Goal: Information Seeking & Learning: Learn about a topic

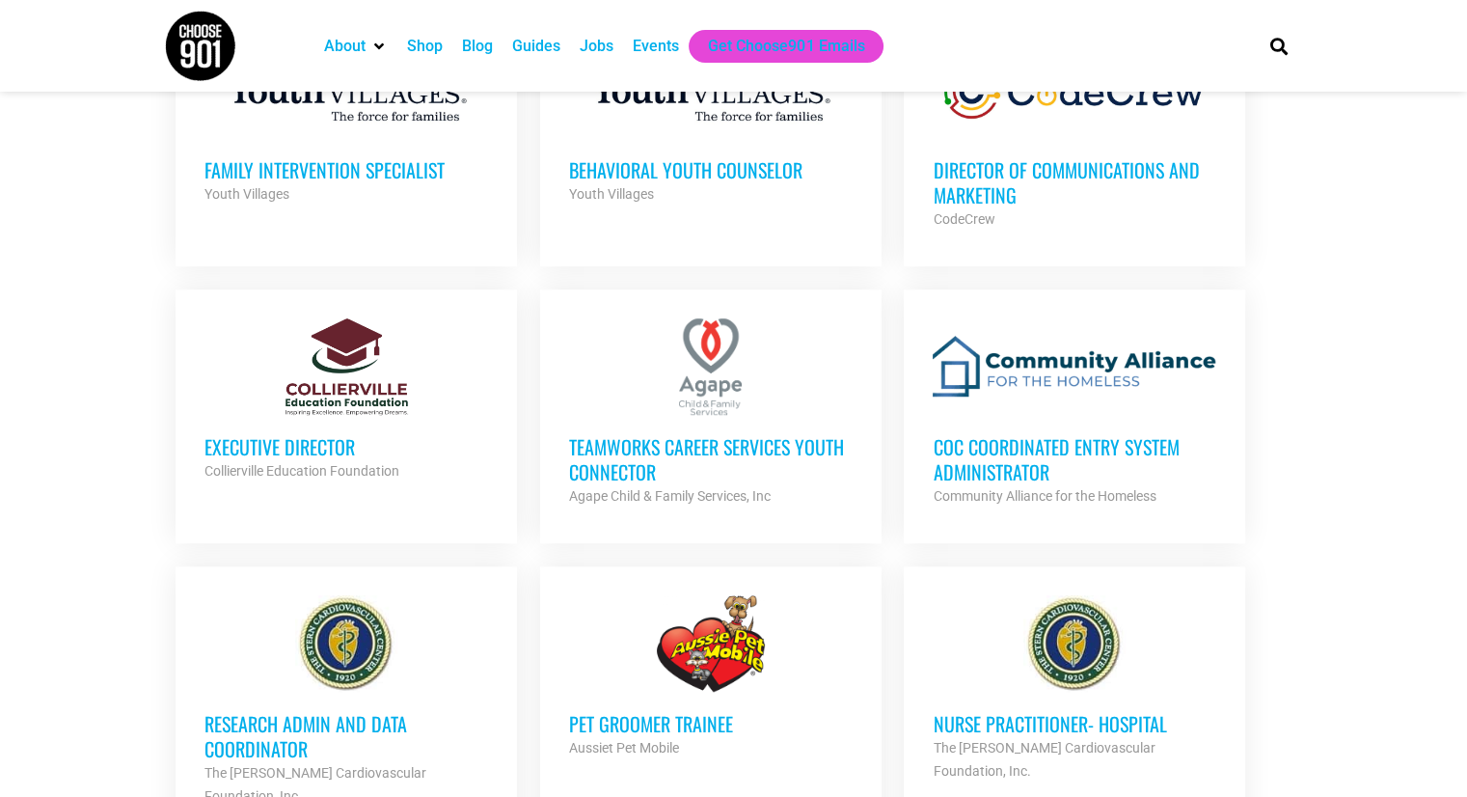
scroll to position [1447, 0]
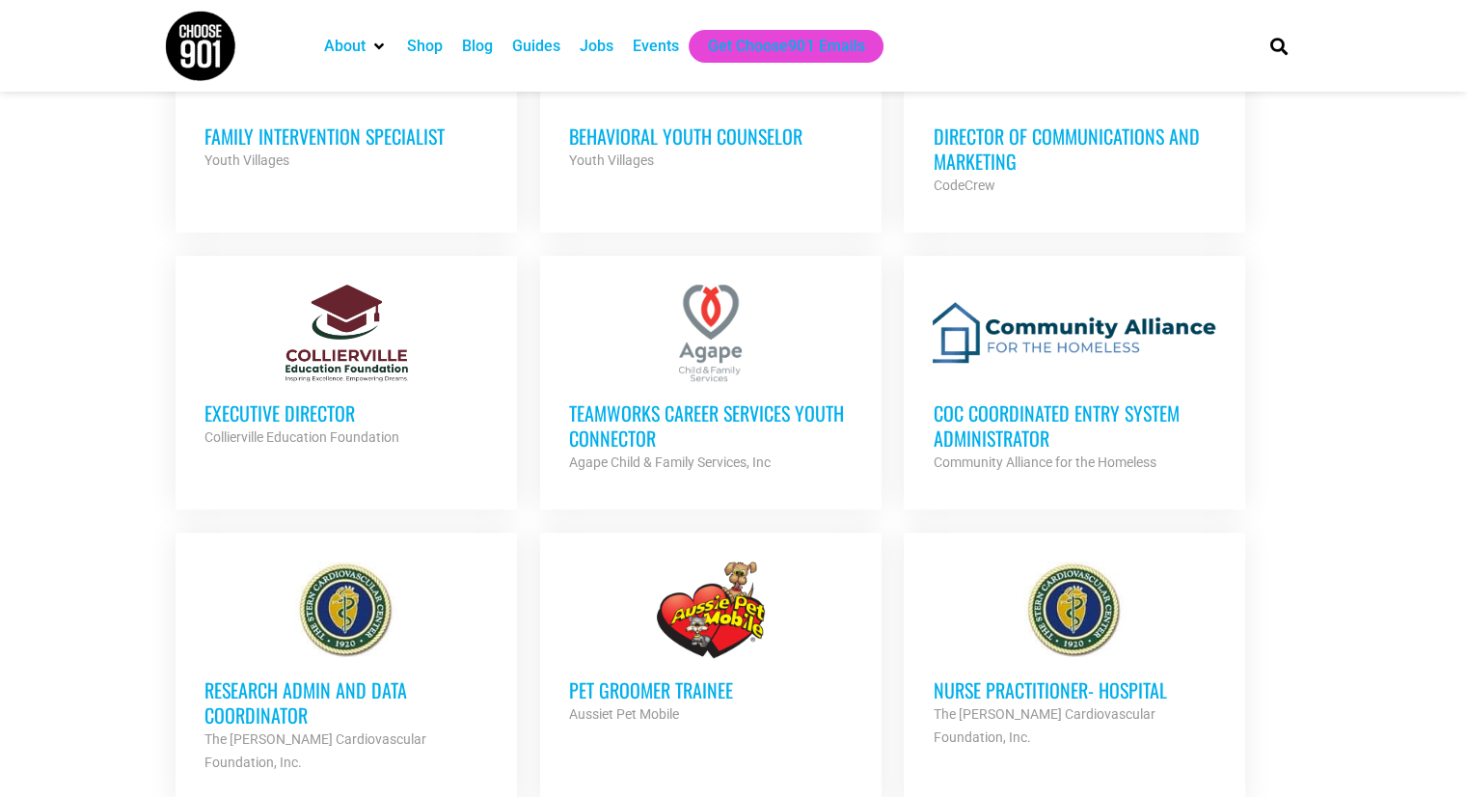
click at [677, 681] on h3 "Pet Groomer Trainee" at bounding box center [711, 689] width 284 height 25
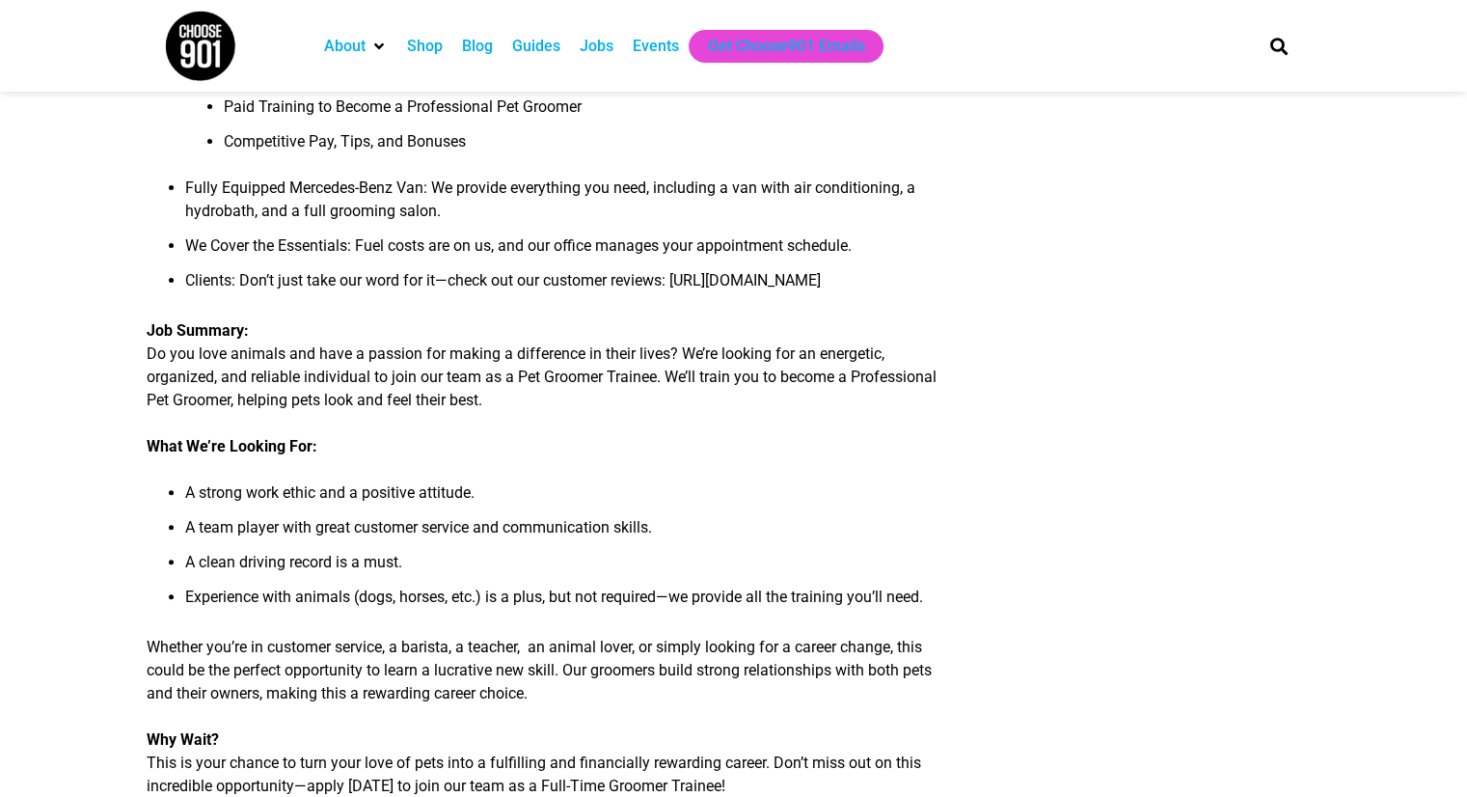
scroll to position [502, 0]
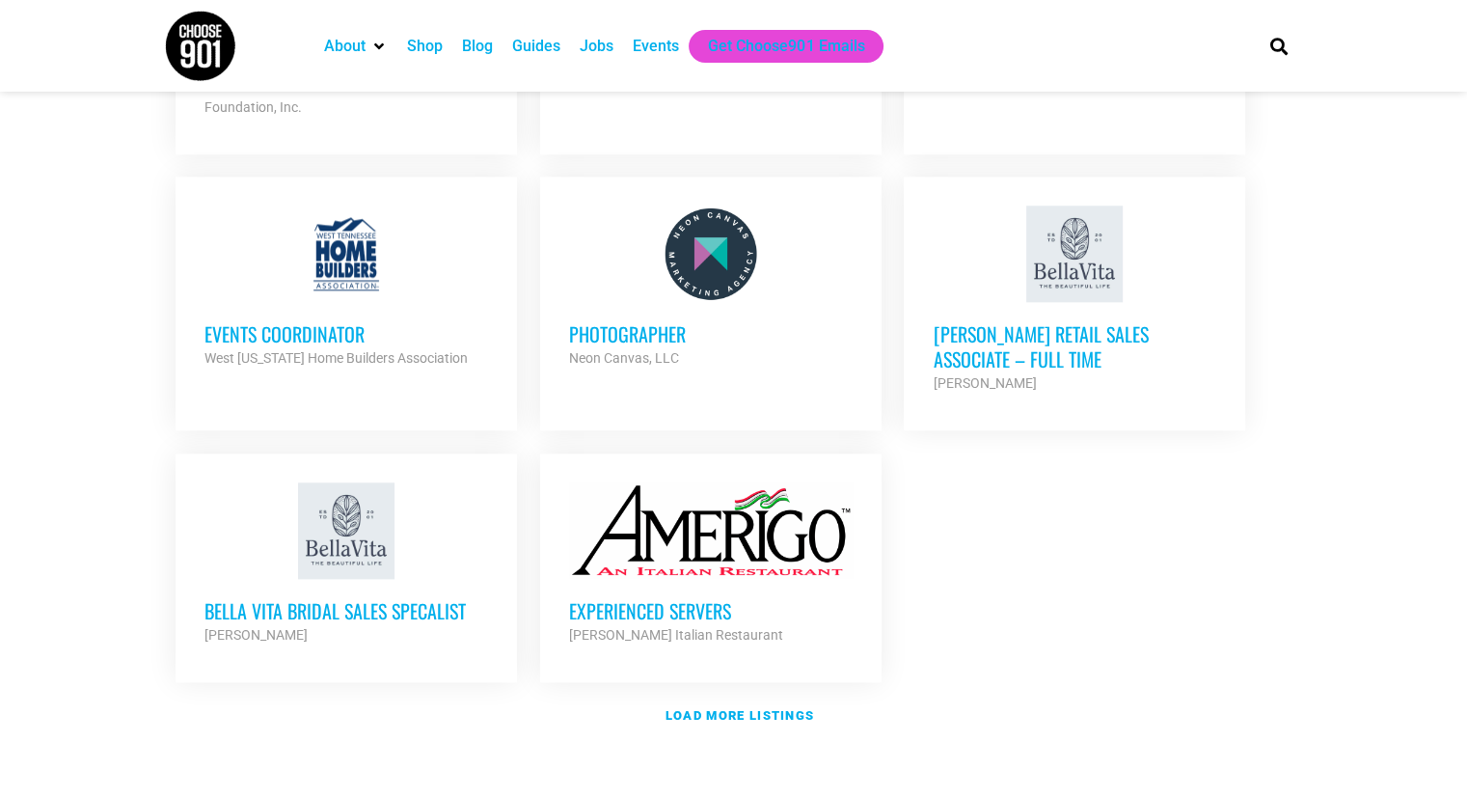
scroll to position [2122, 0]
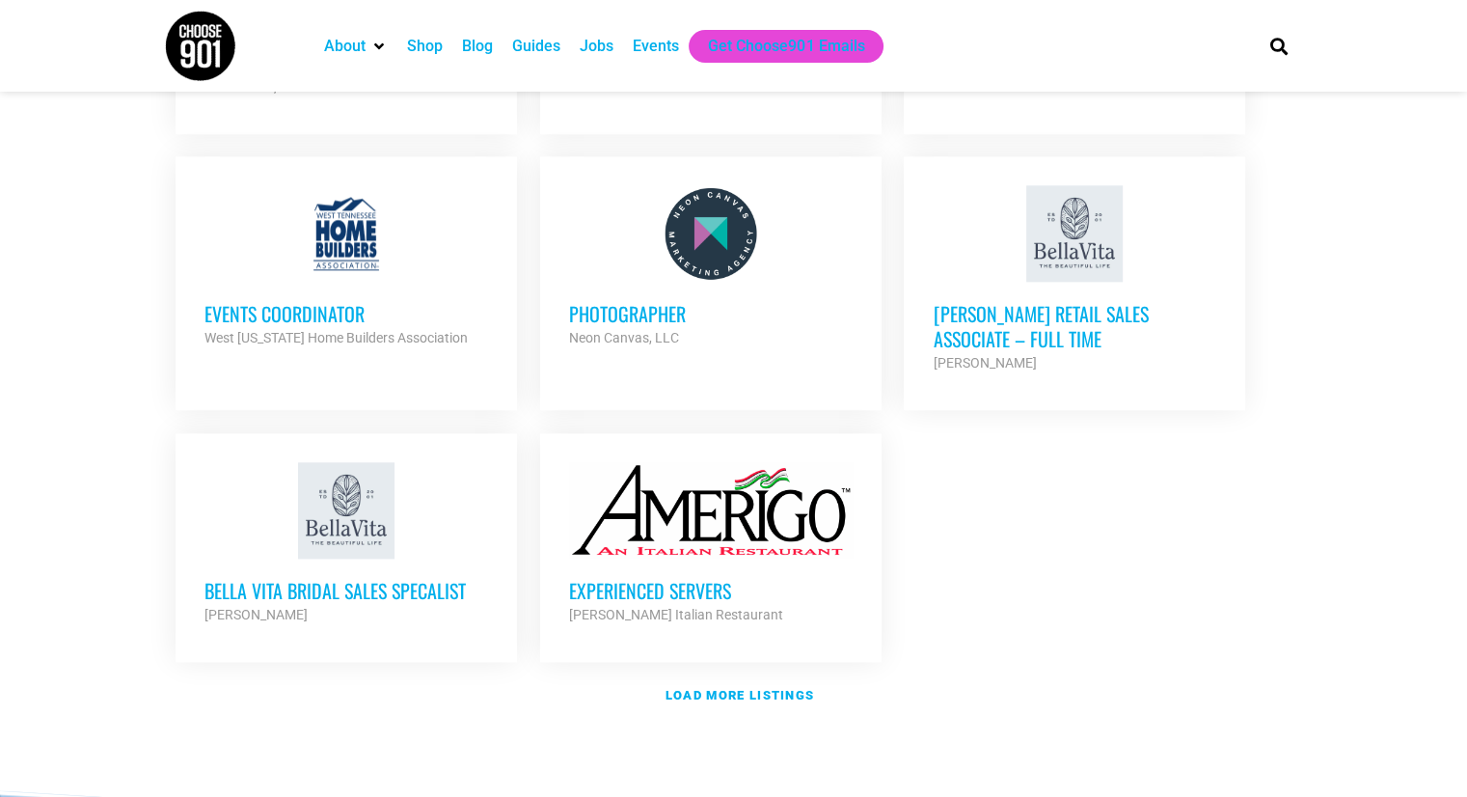
click at [36, 31] on section "About Contact Us Donate Shop Blog Guides Jobs Events Get Choose901 Emails Search" at bounding box center [733, 46] width 1467 height 92
